Goal: Transaction & Acquisition: Book appointment/travel/reservation

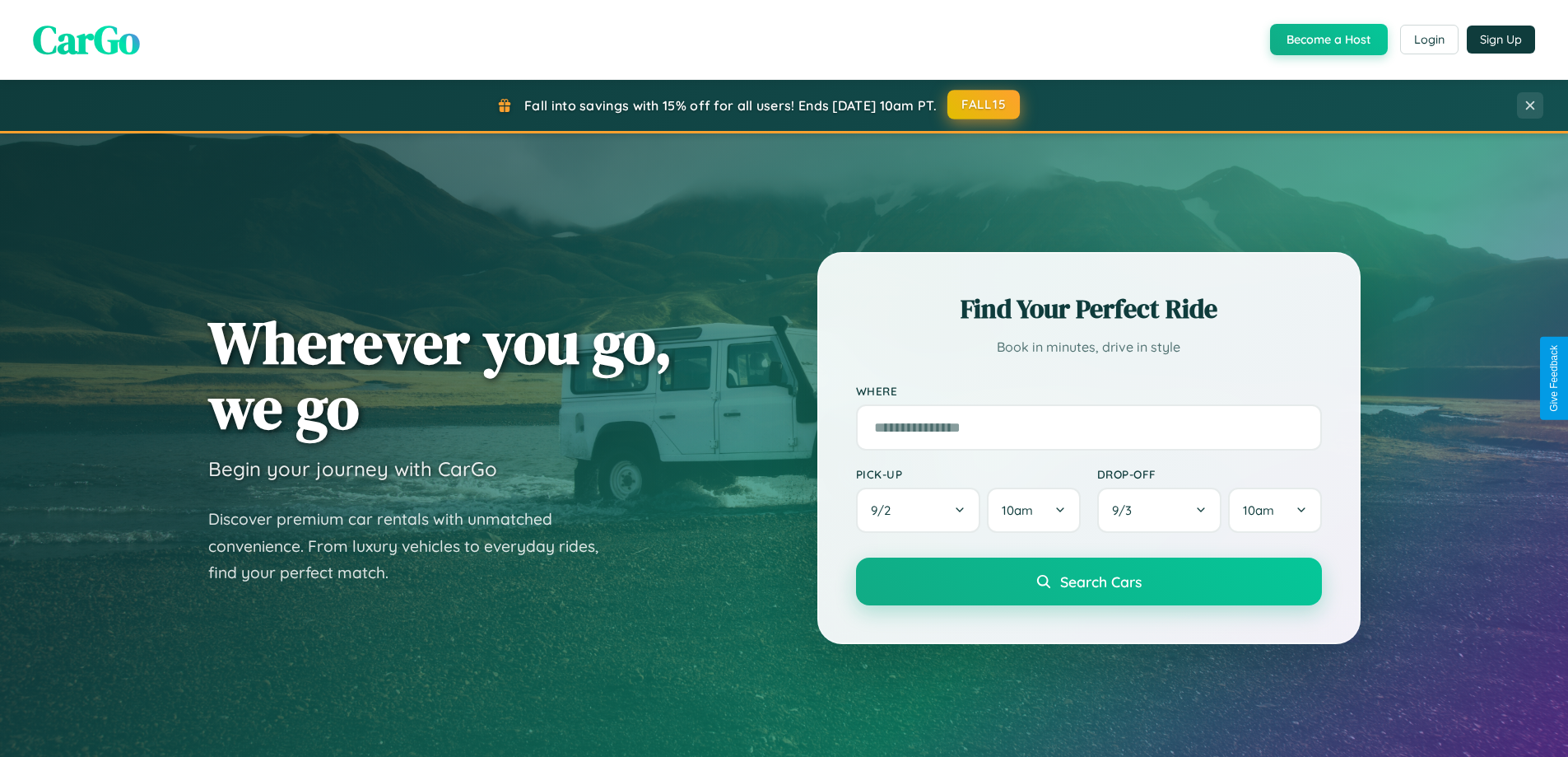
click at [984, 105] on button "FALL15" at bounding box center [983, 104] width 73 height 29
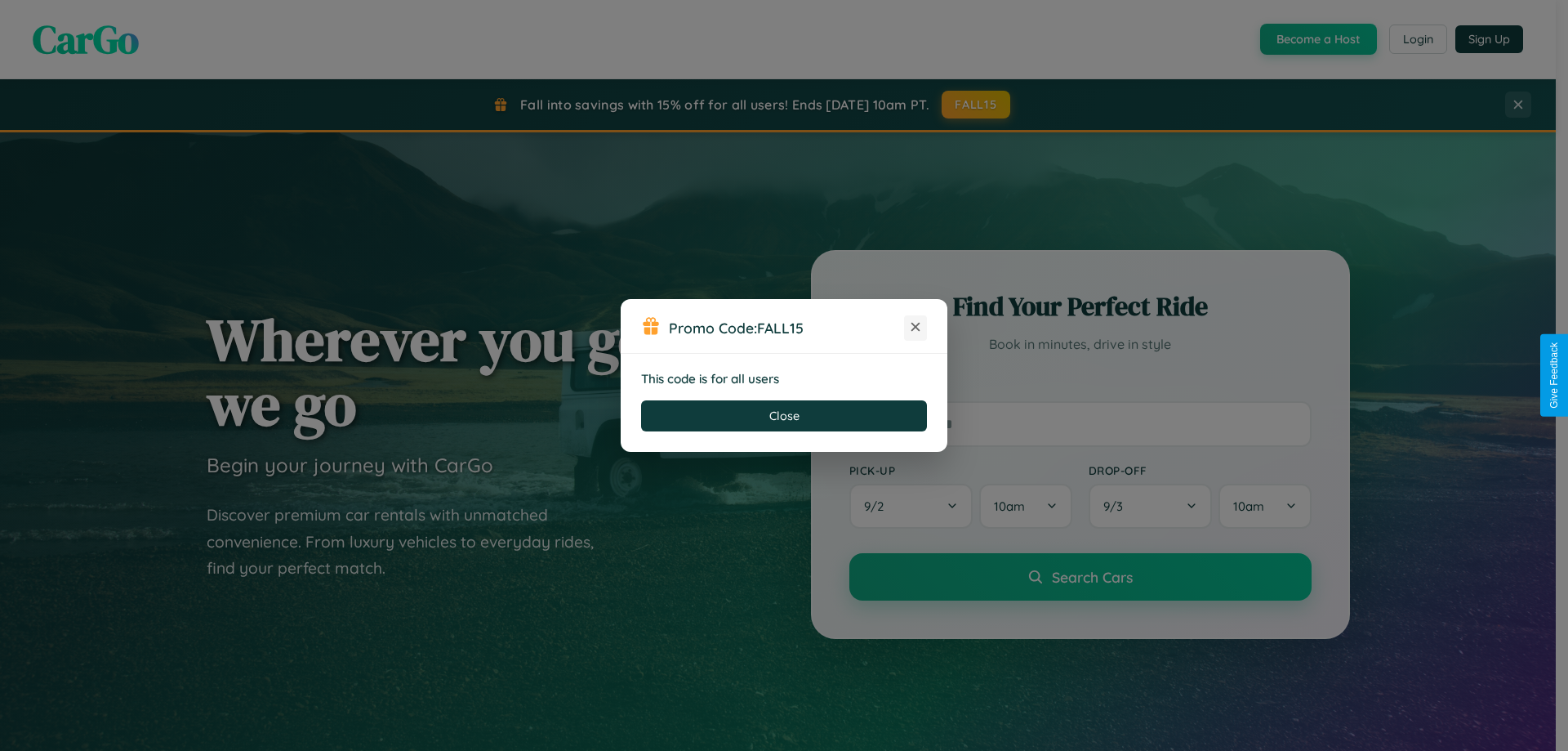
click at [916, 328] on icon at bounding box center [916, 327] width 17 height 17
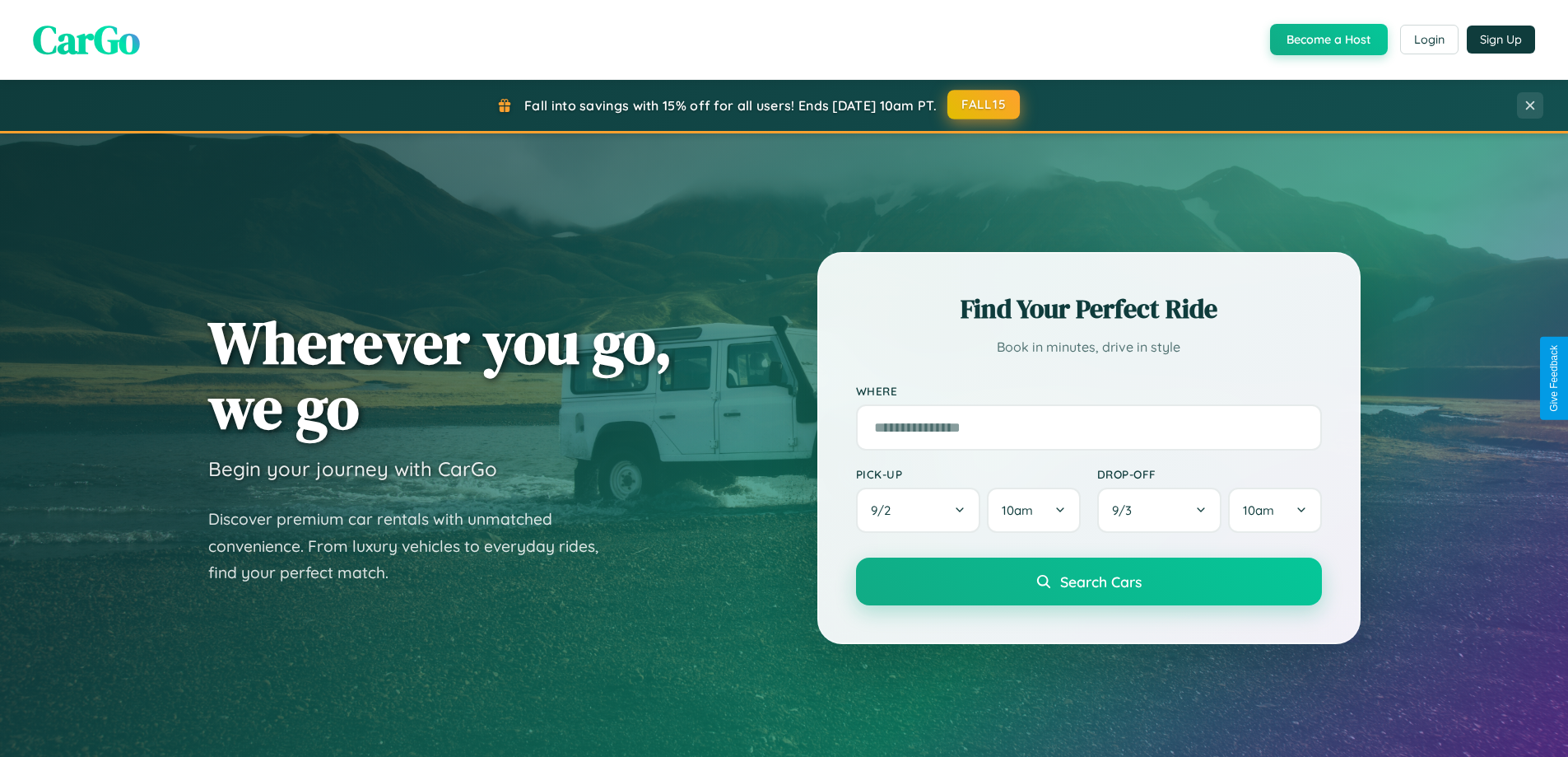
click at [984, 105] on button "FALL15" at bounding box center [983, 104] width 73 height 29
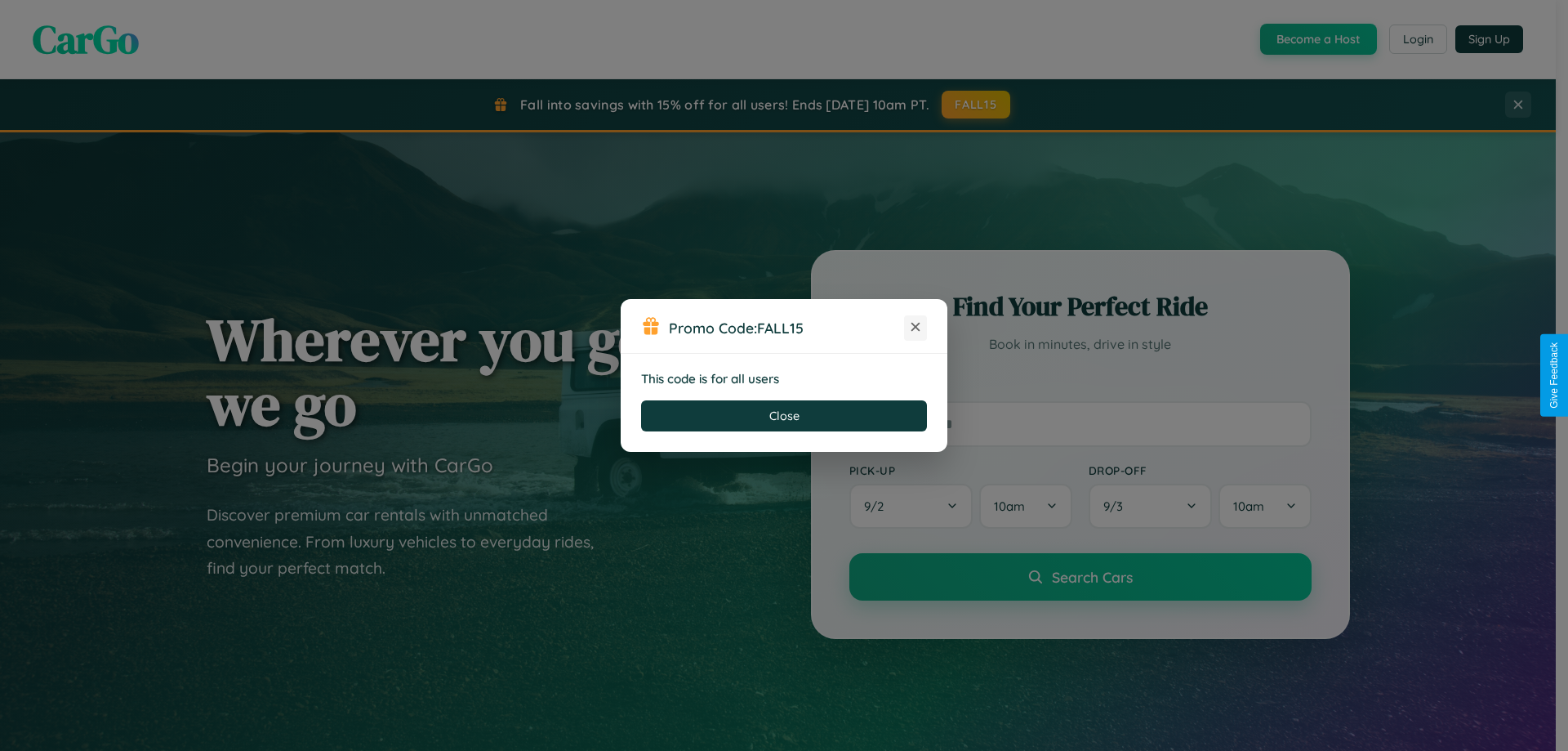
click at [916, 328] on icon at bounding box center [916, 327] width 17 height 17
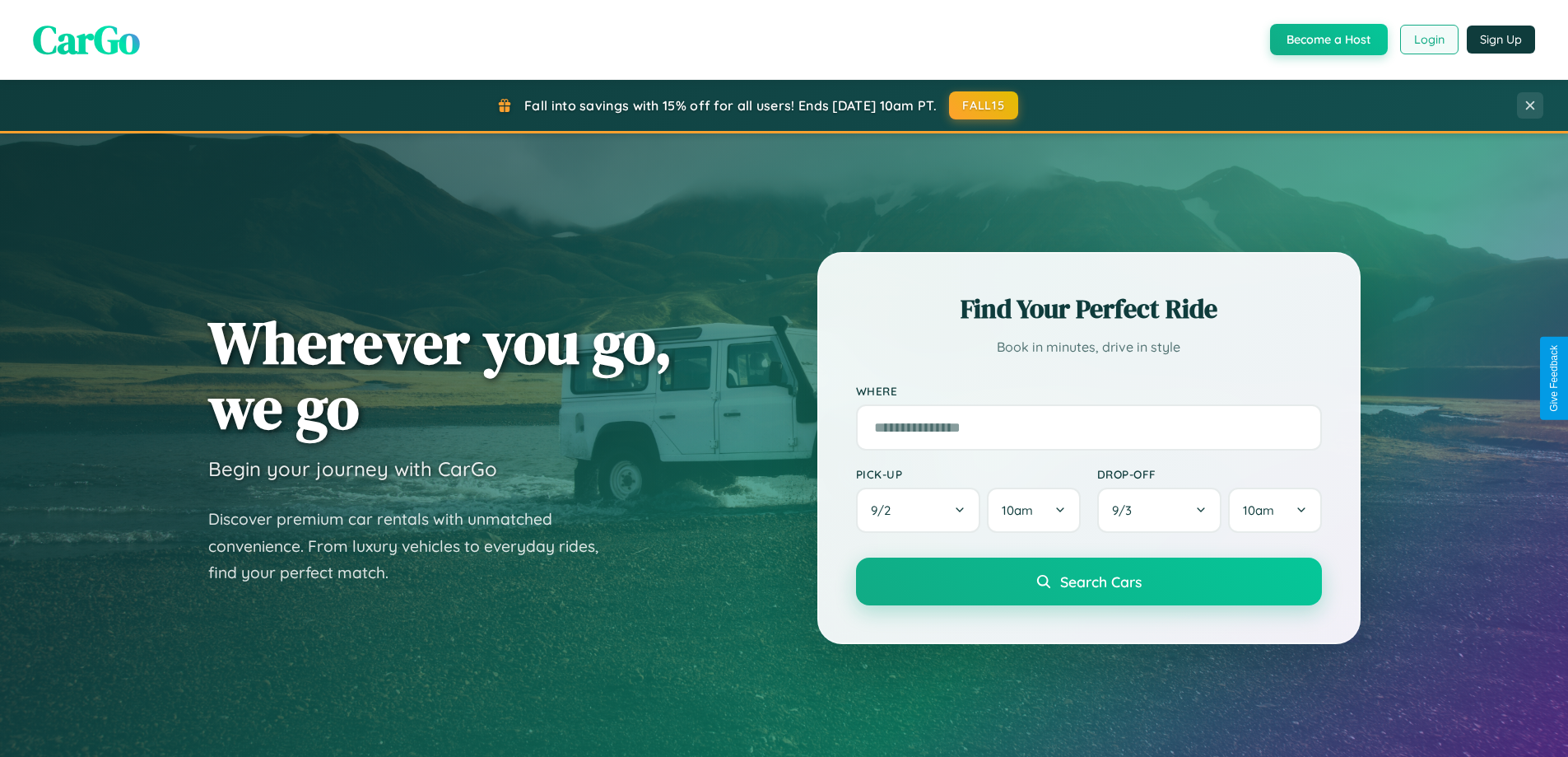
click at [1428, 39] on button "Login" at bounding box center [1429, 39] width 59 height 29
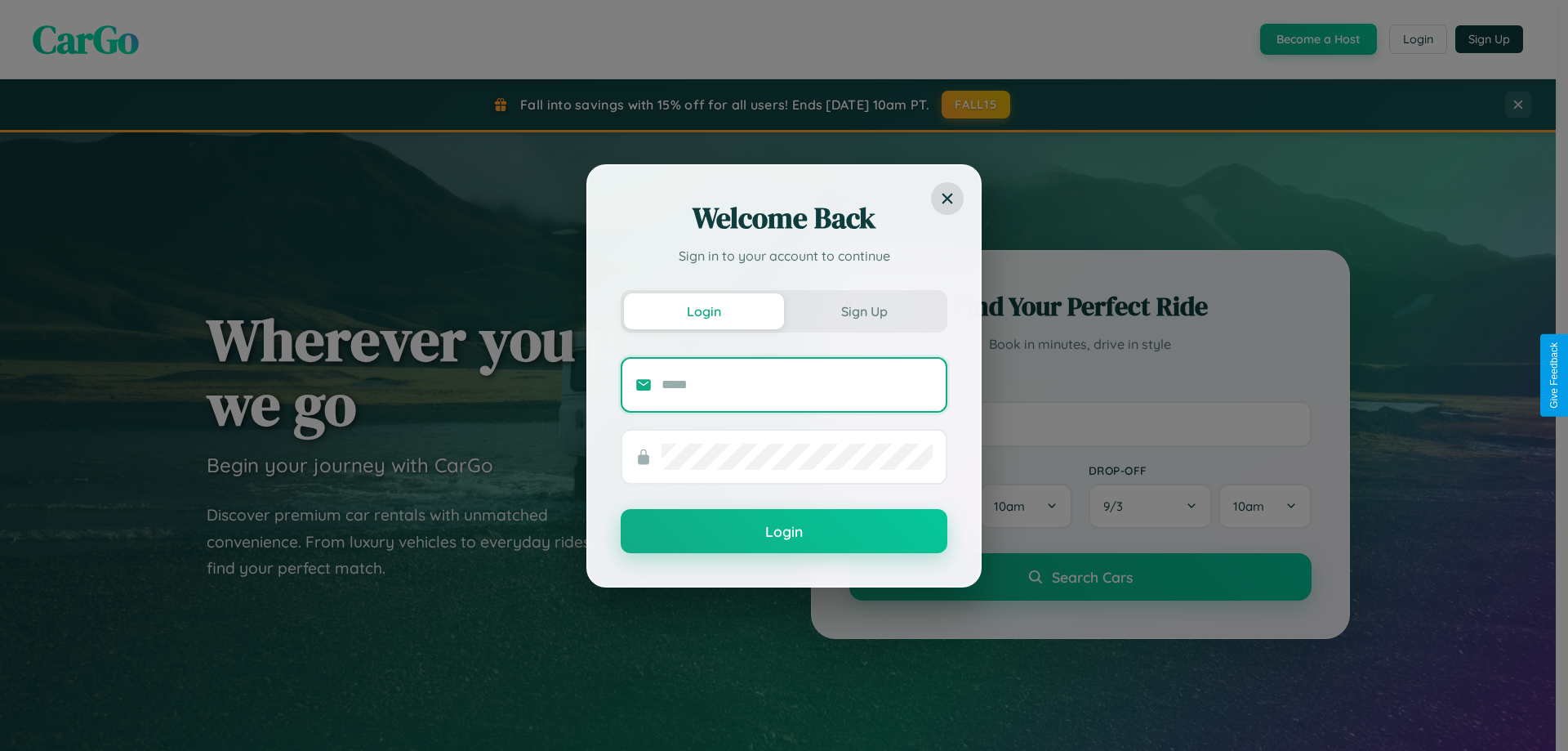
click at [797, 384] on input "text" at bounding box center [796, 385] width 271 height 27
type input "**********"
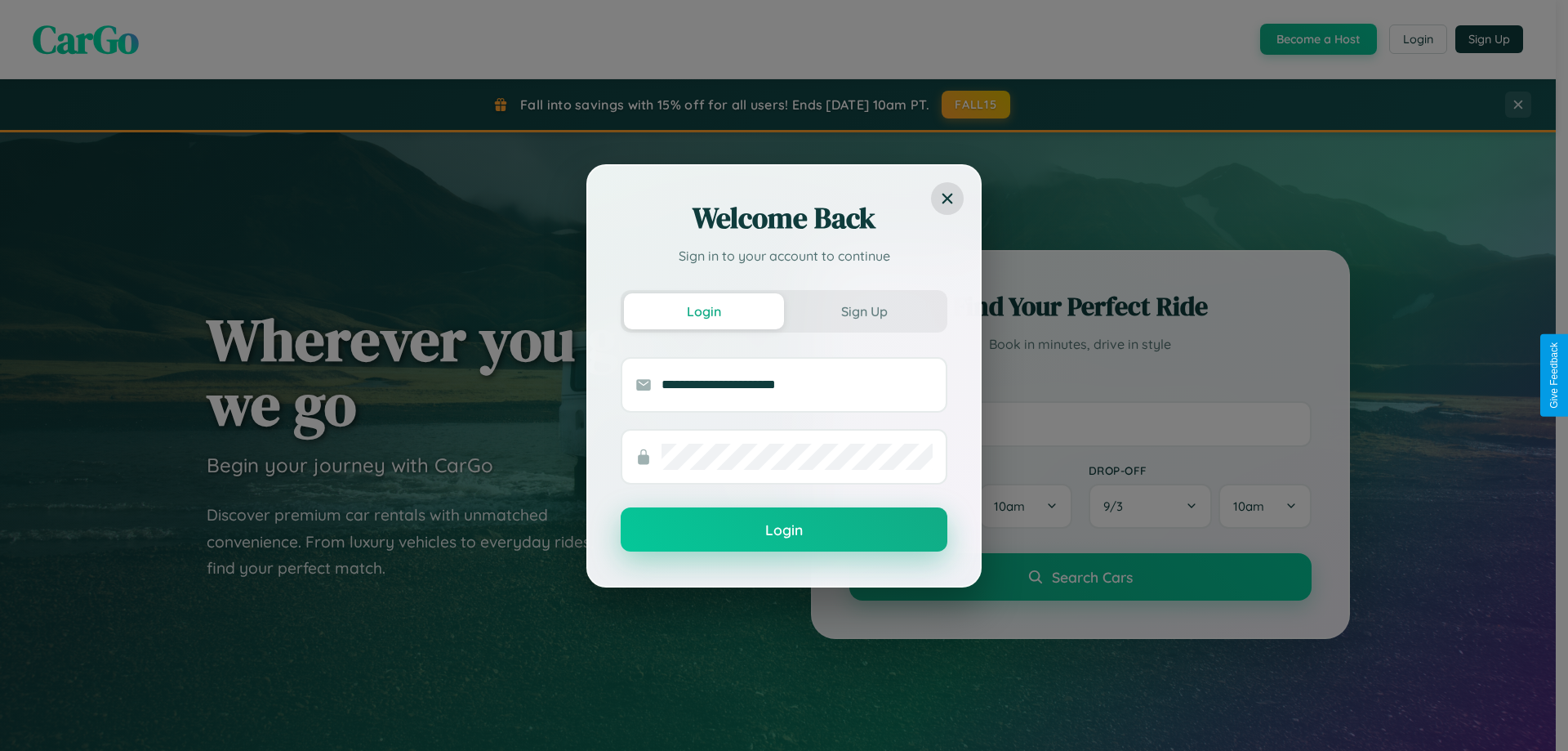
click at [784, 530] on button "Login" at bounding box center [784, 529] width 327 height 44
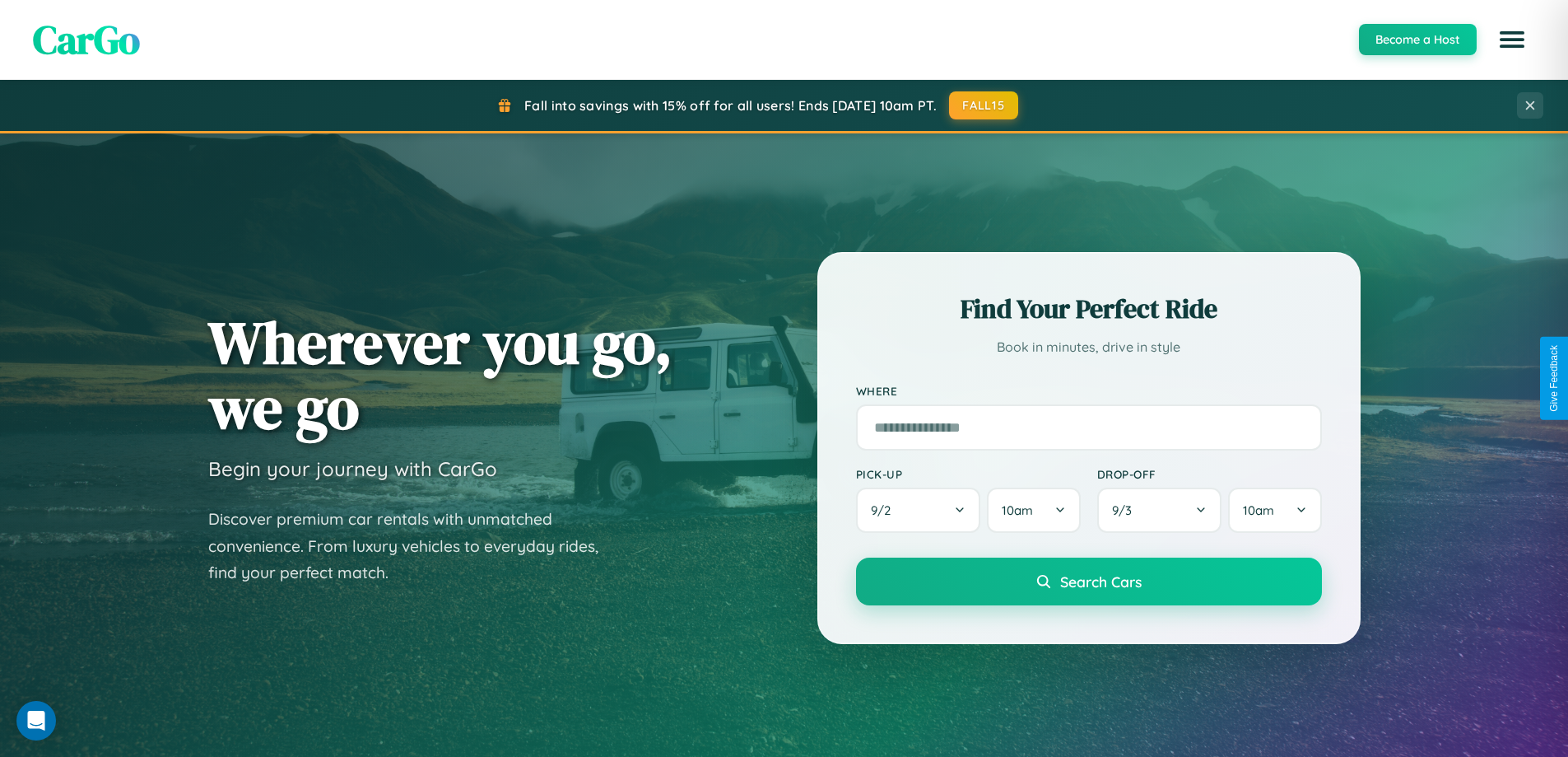
scroll to position [710, 0]
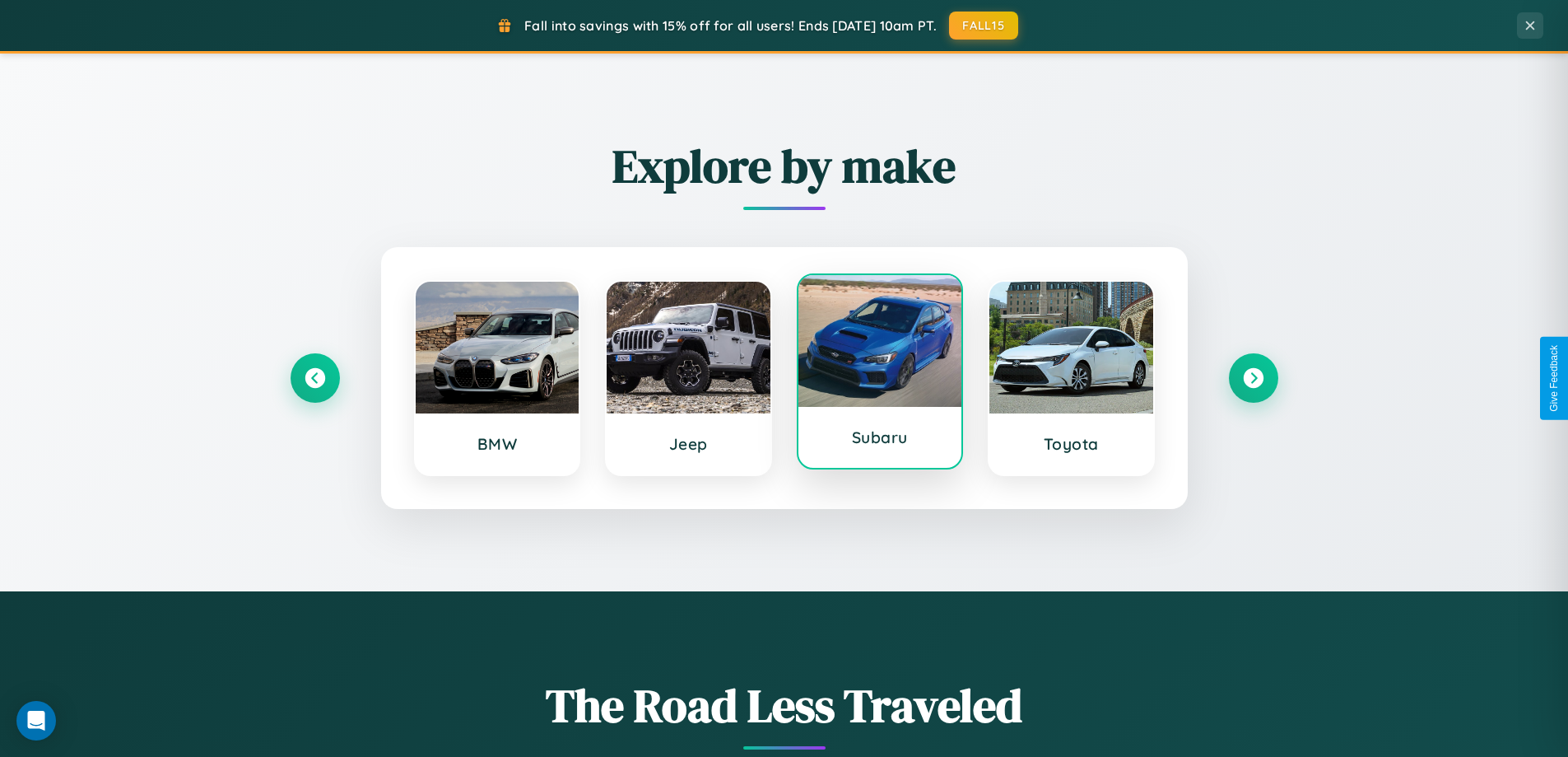
click at [879, 375] on div at bounding box center [881, 341] width 164 height 132
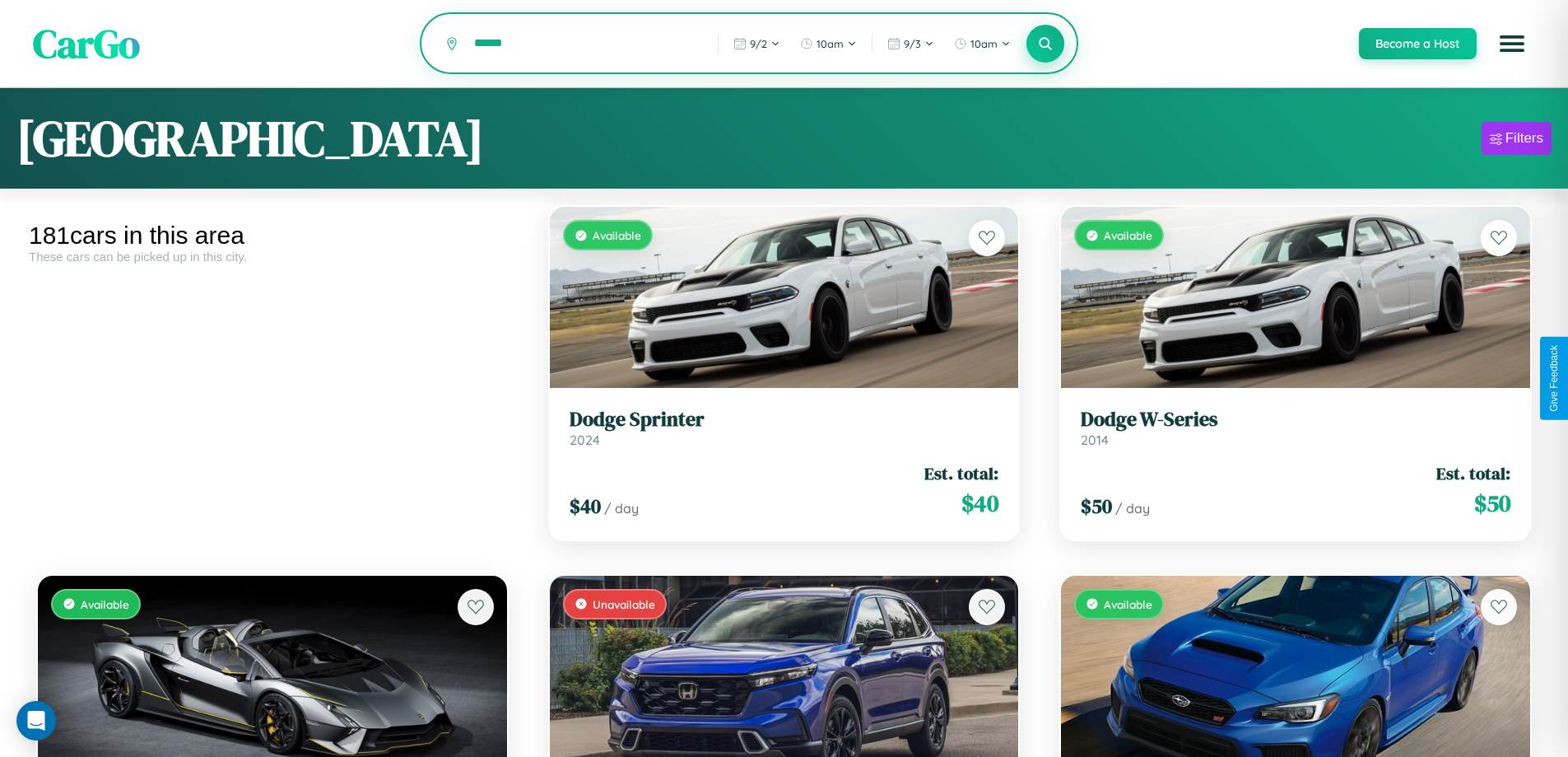
type input "******"
click at [1044, 44] on icon at bounding box center [1045, 43] width 16 height 16
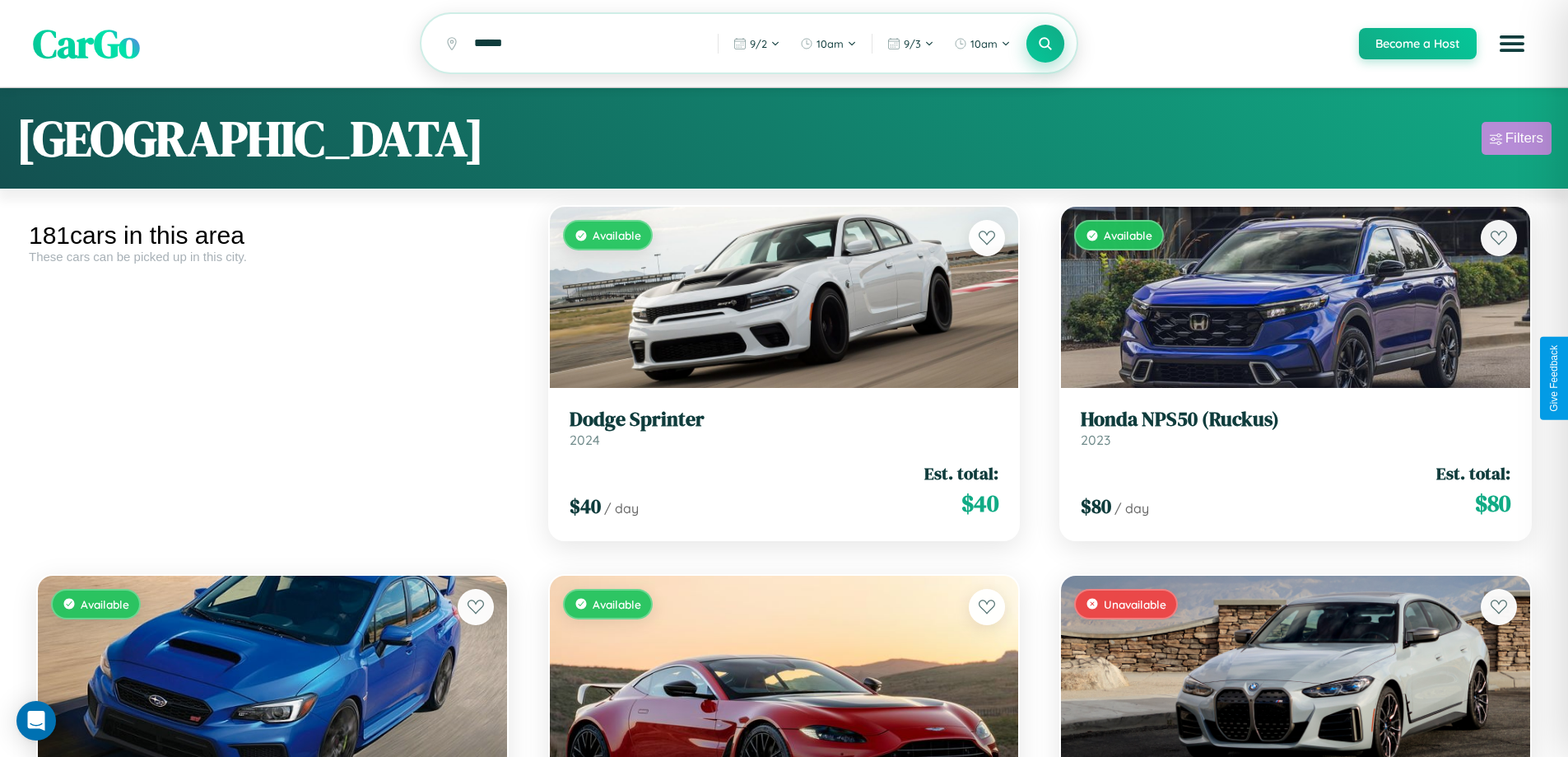
click at [1516, 141] on div "Filters" at bounding box center [1524, 139] width 38 height 17
